Goal: Task Accomplishment & Management: Manage account settings

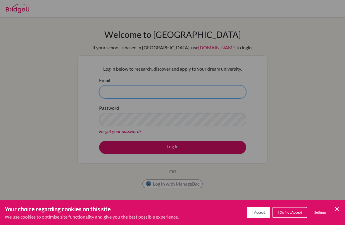
type input "john.pabalan@asb.ac.th"
click at [209, 148] on div "Cookie Preferences" at bounding box center [172, 112] width 345 height 225
click at [257, 216] on button "I Accept" at bounding box center [258, 212] width 23 height 11
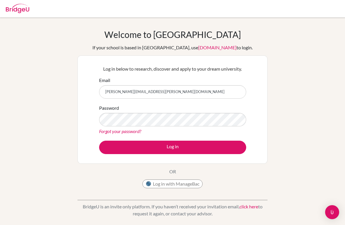
click at [120, 152] on button "Log in" at bounding box center [172, 147] width 147 height 13
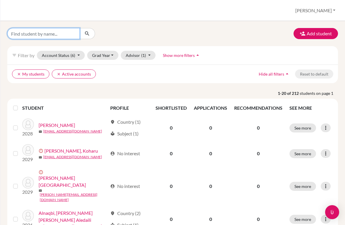
click at [18, 30] on input "Find student by name..." at bounding box center [43, 33] width 73 height 11
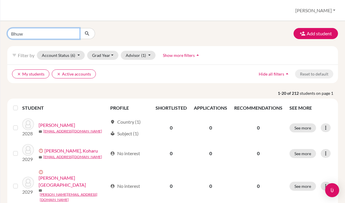
type input "Bhuwa"
click at [89, 34] on icon "submit" at bounding box center [87, 34] width 6 height 6
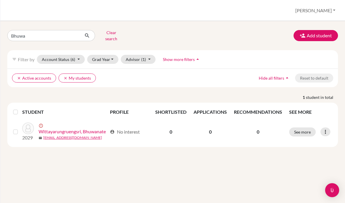
click at [326, 129] on icon at bounding box center [325, 132] width 6 height 6
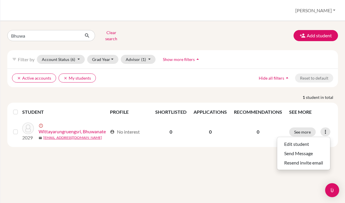
click at [312, 140] on button "Edit student" at bounding box center [303, 144] width 53 height 9
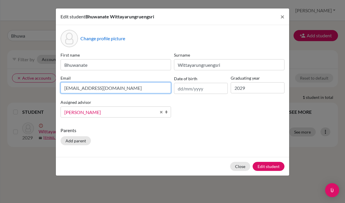
click at [84, 86] on input "[EMAIL_ADDRESS][DOMAIN_NAME]" at bounding box center [116, 87] width 111 height 11
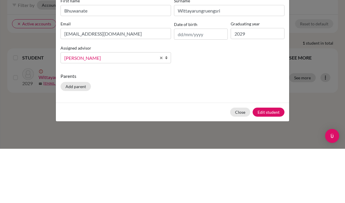
scroll to position [23, 0]
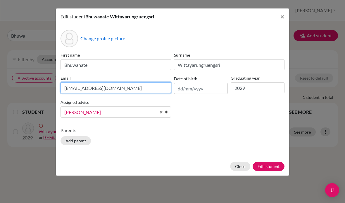
type input "[EMAIL_ADDRESS][DOMAIN_NAME]"
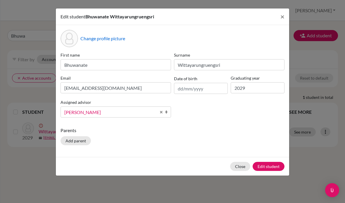
click at [272, 175] on div "Close Edit student" at bounding box center [172, 166] width 233 height 19
click at [275, 165] on button "Edit student" at bounding box center [269, 166] width 32 height 9
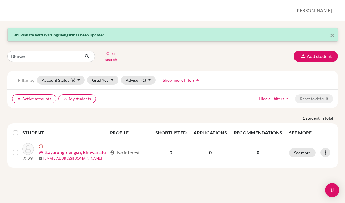
click at [327, 150] on icon at bounding box center [325, 153] width 6 height 6
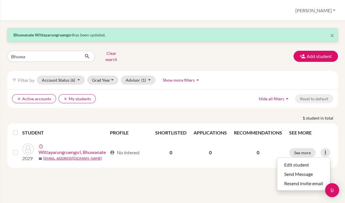
click at [310, 179] on button "Resend invite email" at bounding box center [303, 183] width 53 height 9
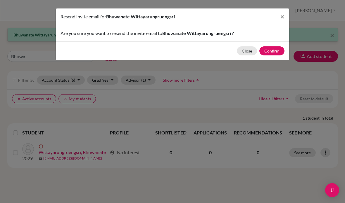
click at [275, 52] on button "Confirm" at bounding box center [271, 50] width 25 height 9
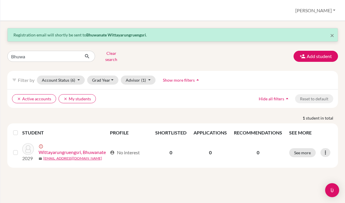
click at [259, 190] on div "× Registration email will shortly be sent to Bhuwanate Wittayarungruengsri . Bh…" at bounding box center [172, 112] width 345 height 182
